Goal: Information Seeking & Learning: Learn about a topic

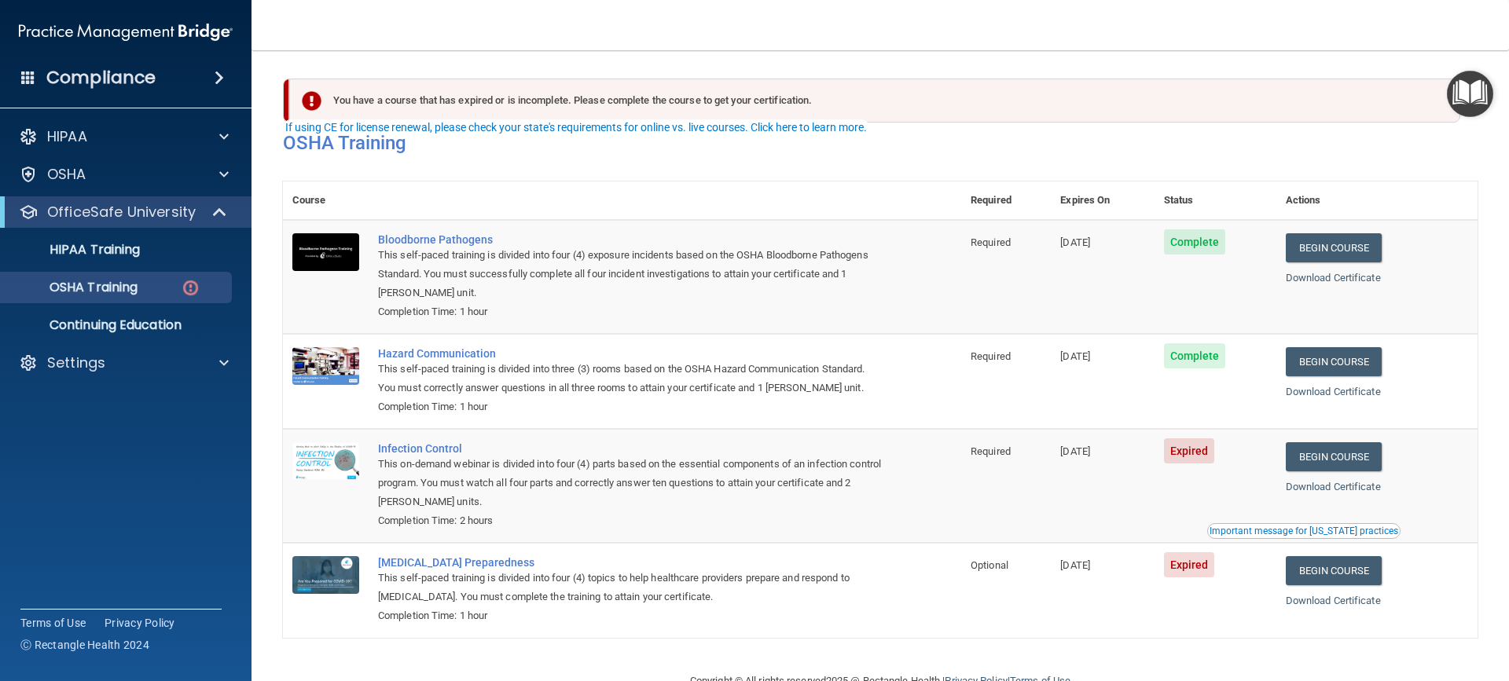
scroll to position [42, 0]
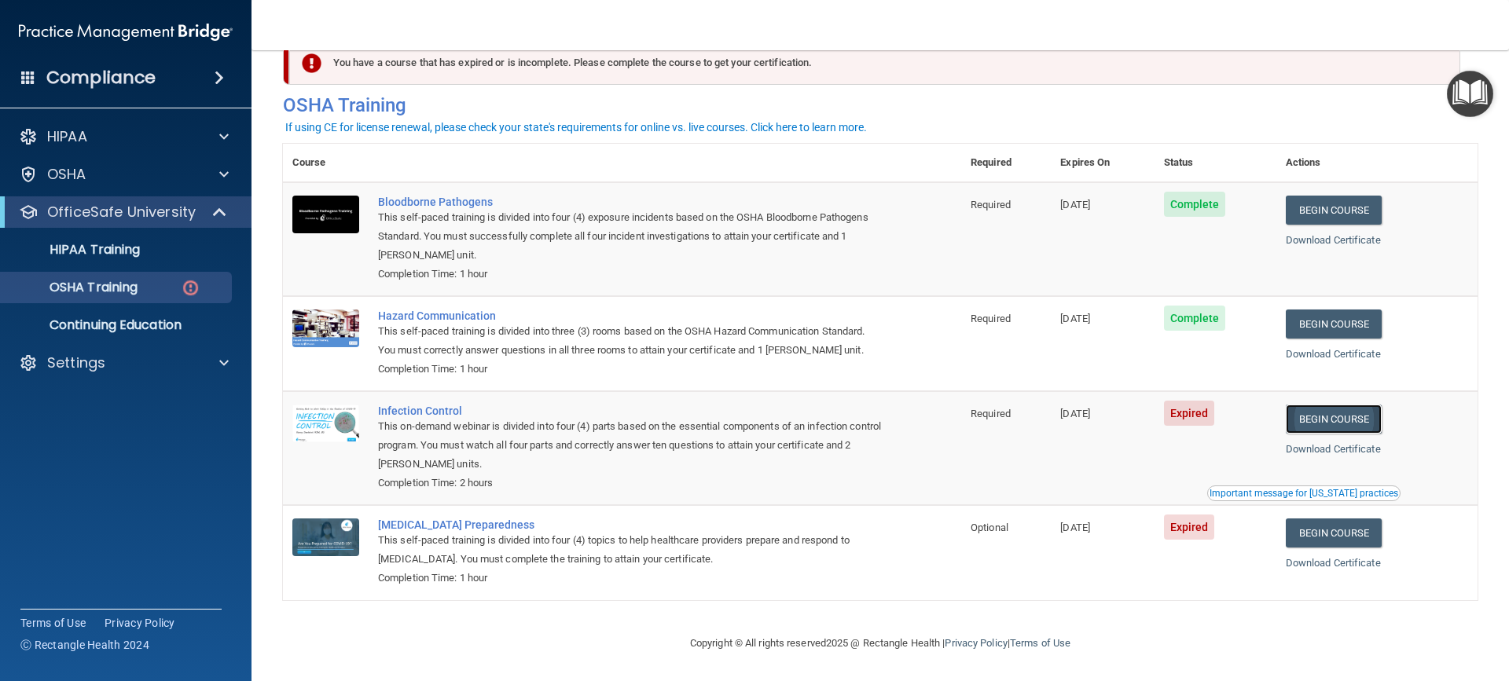
click at [1352, 419] on link "Begin Course" at bounding box center [1334, 419] width 96 height 29
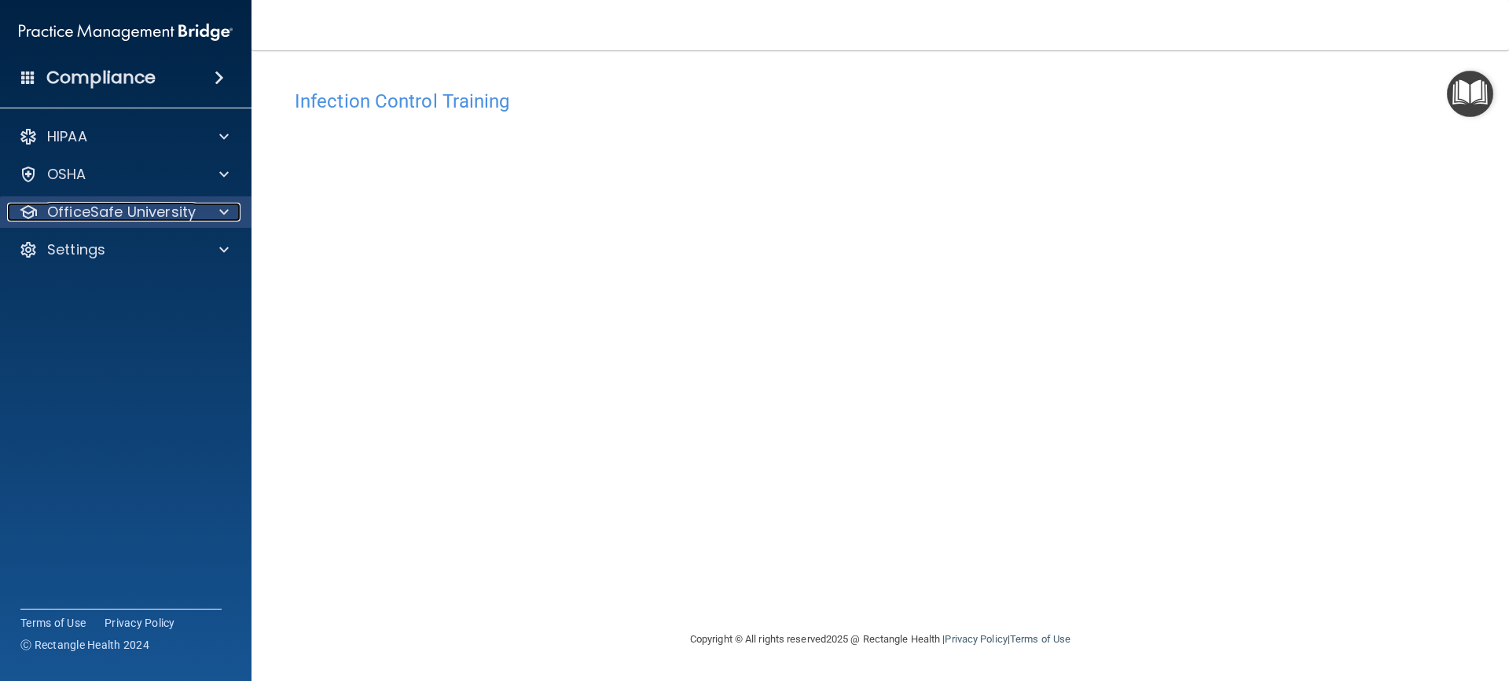
click at [200, 213] on div "OfficeSafe University" at bounding box center [104, 212] width 195 height 19
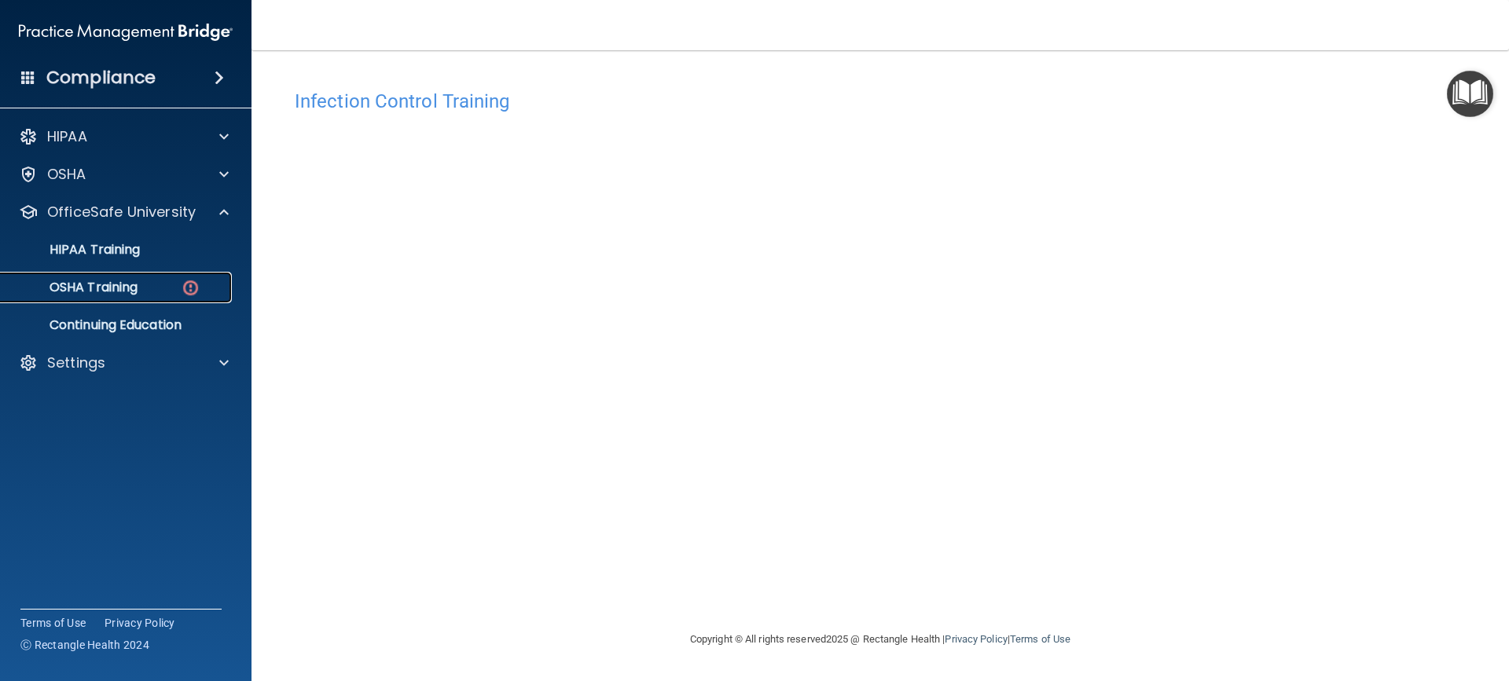
click at [159, 285] on div "OSHA Training" at bounding box center [117, 288] width 215 height 16
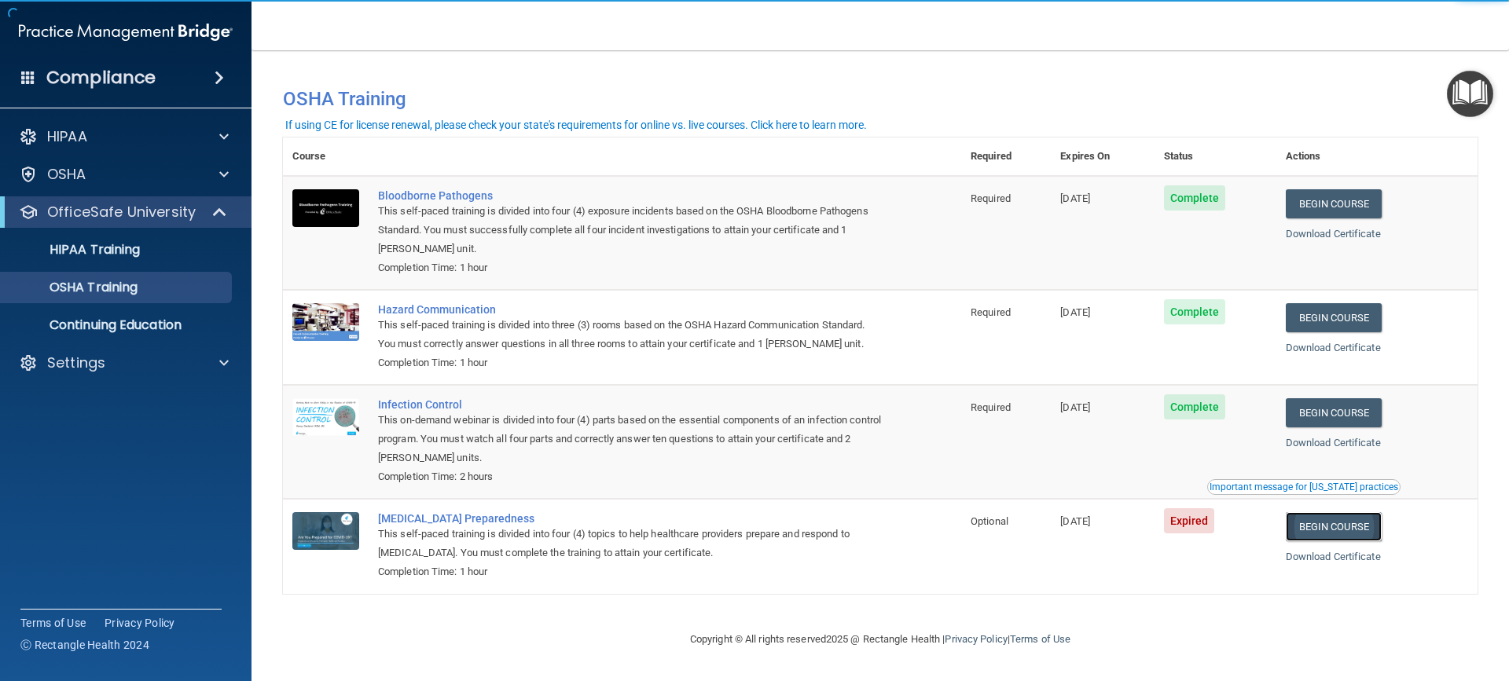
click at [1340, 526] on link "Begin Course" at bounding box center [1334, 526] width 96 height 29
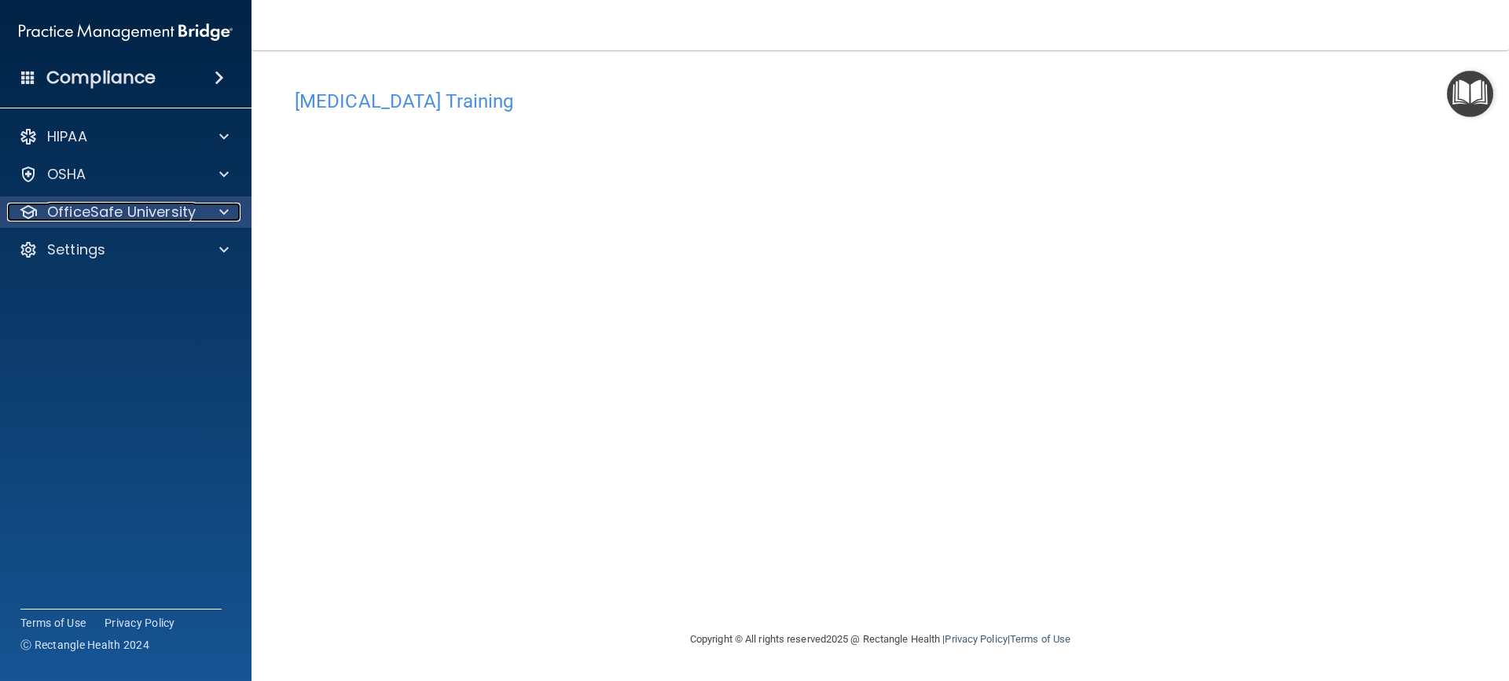
click at [200, 211] on div "OfficeSafe University" at bounding box center [123, 212] width 233 height 19
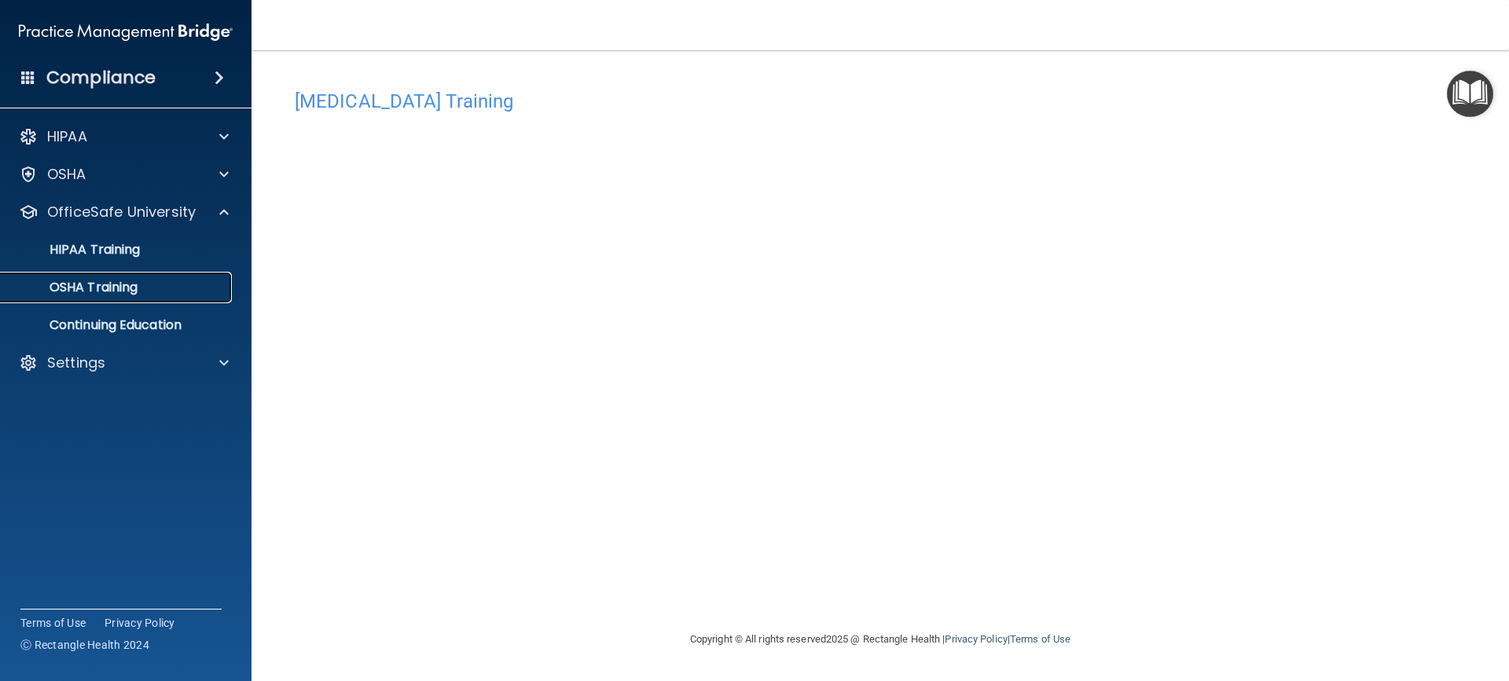
click at [132, 292] on p "OSHA Training" at bounding box center [73, 288] width 127 height 16
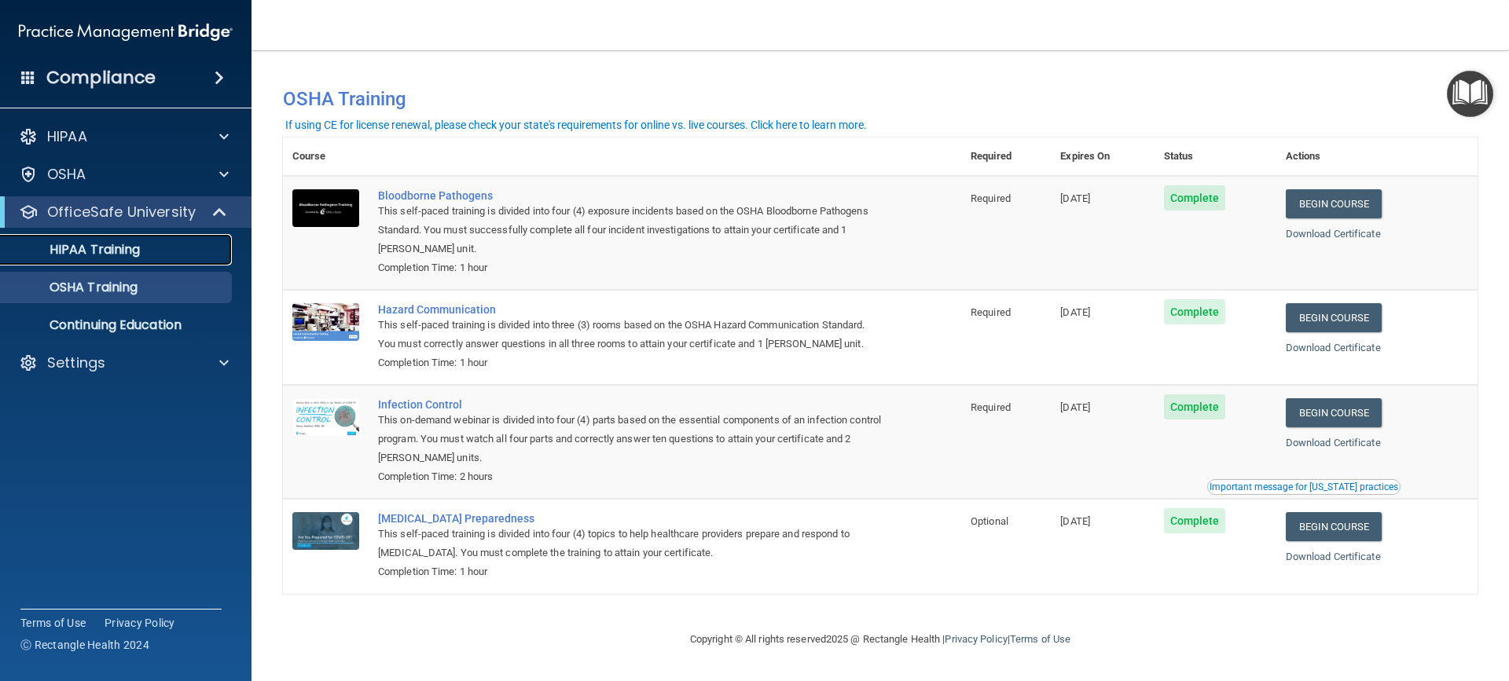
click at [129, 248] on p "HIPAA Training" at bounding box center [75, 250] width 130 height 16
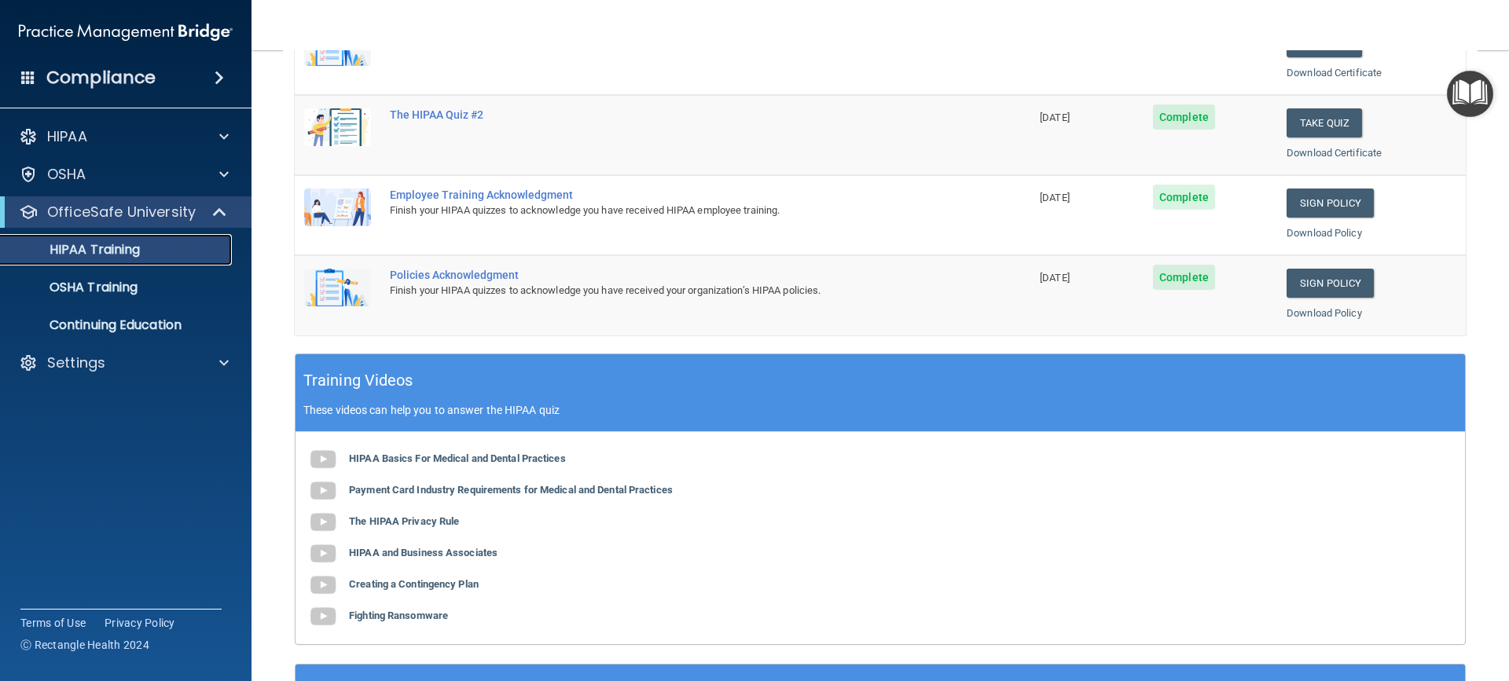
scroll to position [502, 0]
